Goal: Task Accomplishment & Management: Manage account settings

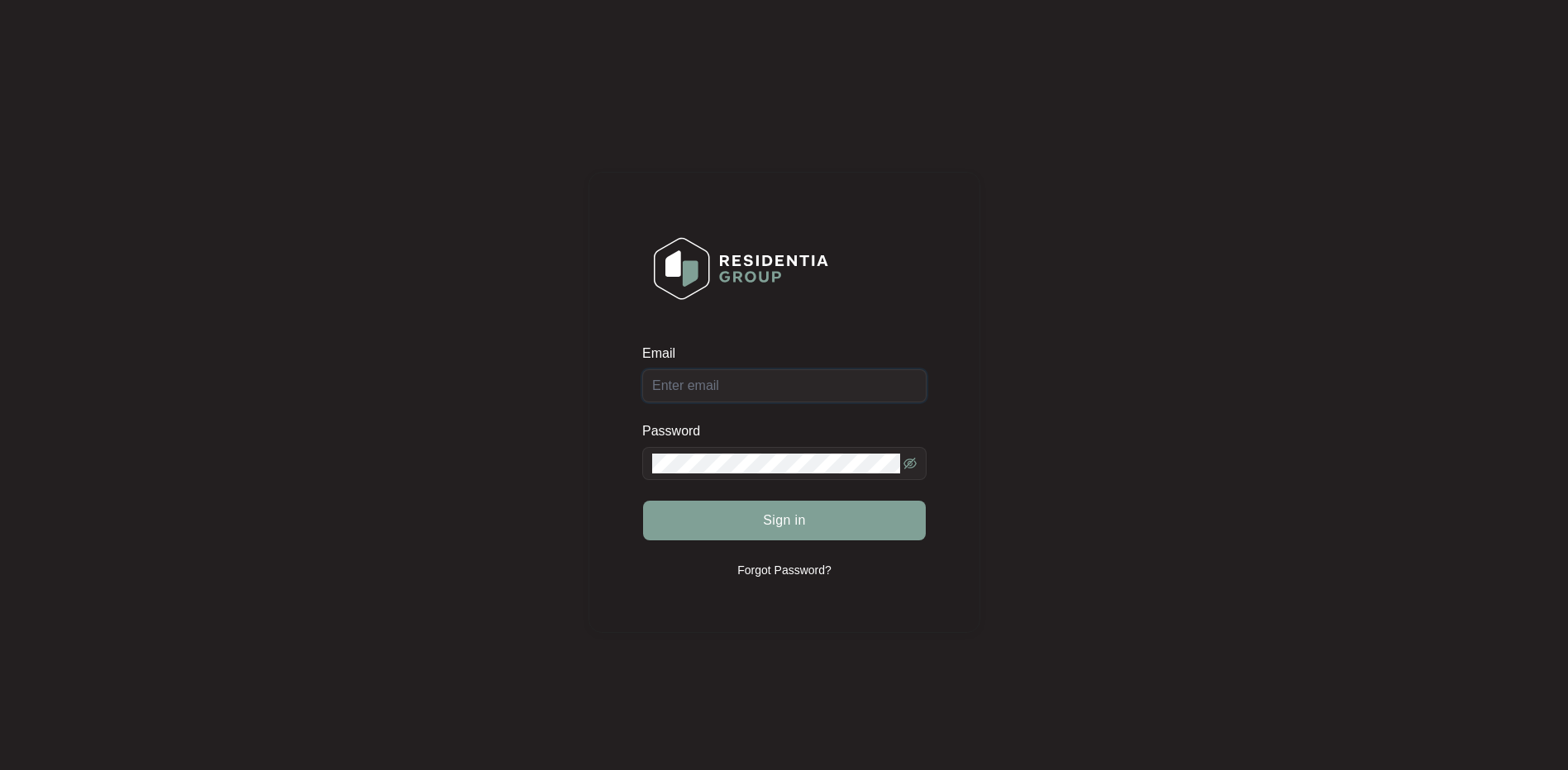
click at [694, 383] on input "Email" at bounding box center [784, 386] width 284 height 33
paste input "CoffeeCup*25"
type input "CoffeeCup*25"
click at [708, 509] on button "Sign in" at bounding box center [784, 520] width 283 height 40
click at [741, 522] on button "Sign in" at bounding box center [784, 520] width 283 height 40
